Goal: Transaction & Acquisition: Book appointment/travel/reservation

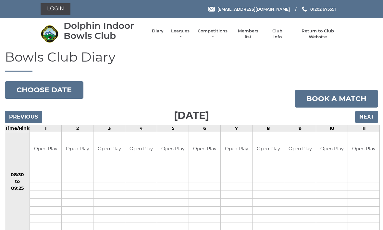
click at [64, 7] on link "Login" at bounding box center [56, 9] width 30 height 12
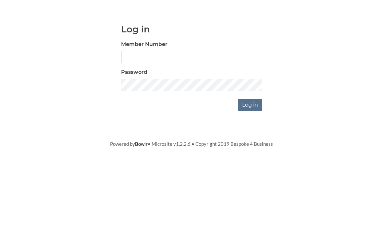
type input "3354"
click at [251, 154] on input "Log in" at bounding box center [250, 160] width 24 height 12
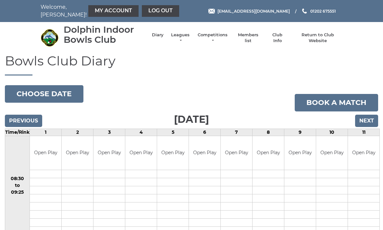
click at [342, 102] on link "Book a match" at bounding box center [336, 103] width 83 height 18
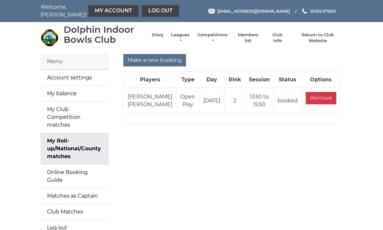
click at [151, 60] on input "Make a new booking" at bounding box center [154, 60] width 63 height 12
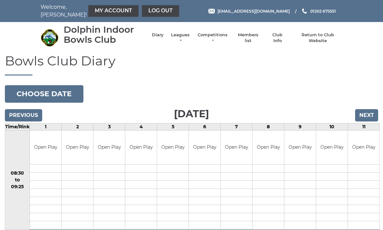
click at [370, 116] on input "Next" at bounding box center [366, 115] width 23 height 12
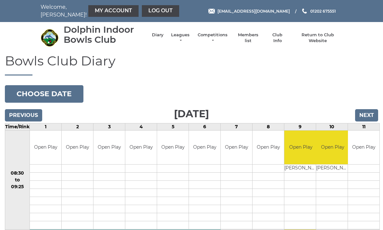
click at [371, 115] on input "Next" at bounding box center [366, 115] width 23 height 12
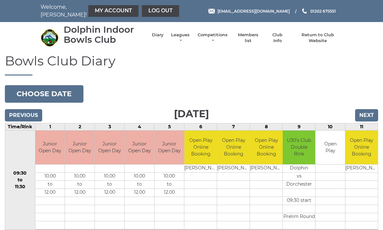
click at [370, 116] on input "Next" at bounding box center [366, 115] width 23 height 12
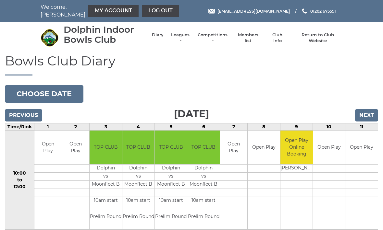
click at [371, 115] on input "Next" at bounding box center [366, 115] width 23 height 12
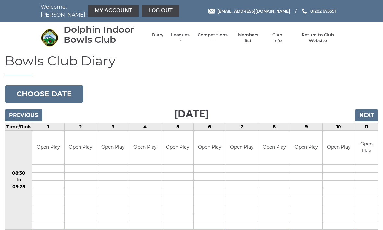
click at [372, 115] on input "Next" at bounding box center [366, 115] width 23 height 12
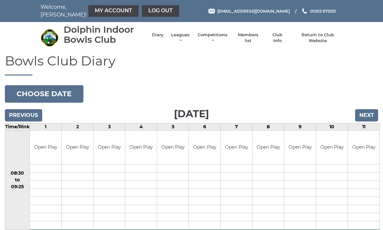
click at [372, 115] on input "Next" at bounding box center [366, 115] width 23 height 12
click at [370, 116] on input "Next" at bounding box center [366, 115] width 23 height 12
click at [369, 115] on input "Next" at bounding box center [366, 115] width 23 height 12
click at [33, 113] on input "Previous" at bounding box center [23, 115] width 37 height 12
click at [36, 112] on input "Previous" at bounding box center [23, 115] width 37 height 12
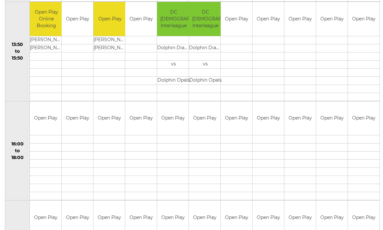
scroll to position [434, 0]
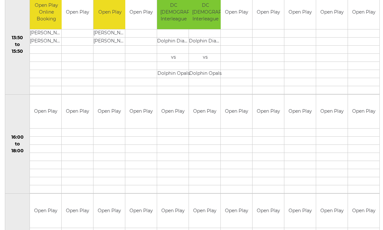
click at [0, 0] on div "Book slot" at bounding box center [0, 0] width 0 height 0
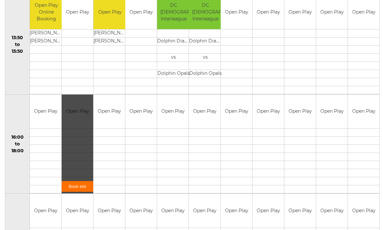
click at [82, 185] on link "Book slot" at bounding box center [77, 186] width 31 height 11
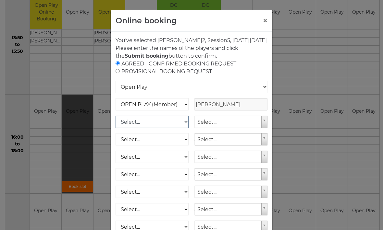
click at [184, 128] on select "Select... OPEN PLAY (Member) OPEN PLAY (Visitor) SPOONS (Member) SPOONS (Visito…" at bounding box center [152, 122] width 73 height 12
select select "1_12"
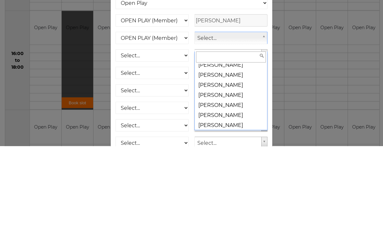
scroll to position [5913, 0]
select select "1365"
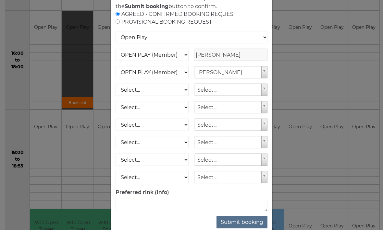
scroll to position [49, 0]
click at [248, 229] on button "Submit booking" at bounding box center [241, 223] width 51 height 12
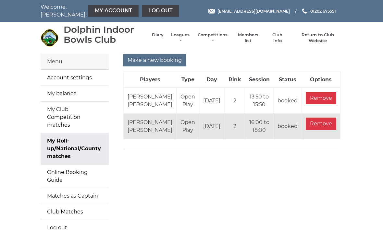
click at [148, 10] on link "Log out" at bounding box center [160, 11] width 37 height 12
